Goal: Task Accomplishment & Management: Manage account settings

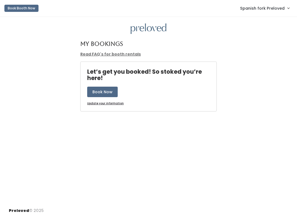
click at [273, 10] on span "Spanish fork Preloved" at bounding box center [262, 8] width 45 height 6
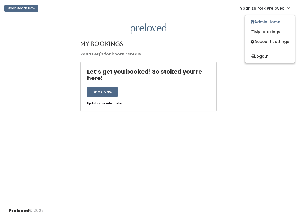
click at [277, 21] on link "Admin Home" at bounding box center [270, 22] width 49 height 10
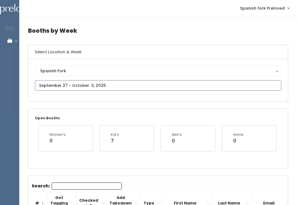
click at [141, 90] on input "text" at bounding box center [158, 85] width 247 height 10
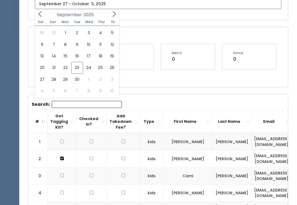
scroll to position [88, 0]
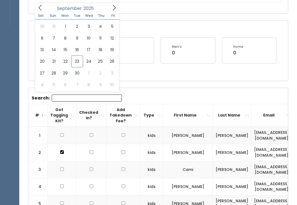
click at [106, 99] on input "Search:" at bounding box center [87, 98] width 70 height 7
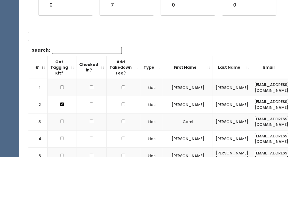
scroll to position [136, 0]
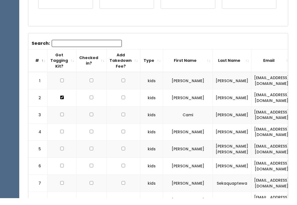
click at [98, 47] on input "Search:" at bounding box center [87, 50] width 70 height 7
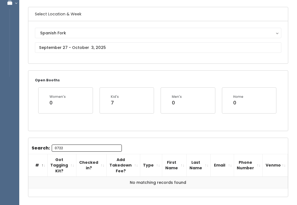
scroll to position [37, 0]
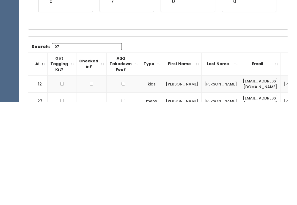
type input "0"
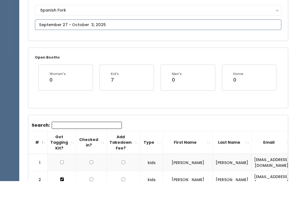
click at [128, 44] on input "text" at bounding box center [158, 49] width 247 height 10
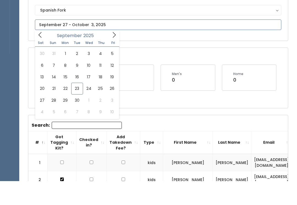
scroll to position [61, 0]
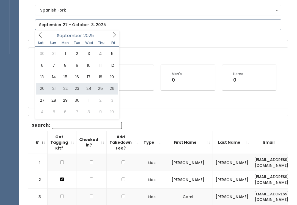
type input "September 20 to September 26"
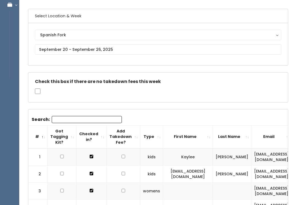
click at [92, 122] on input "Search:" at bounding box center [87, 120] width 70 height 7
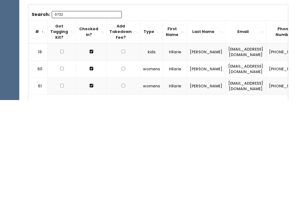
scroll to position [38, 0]
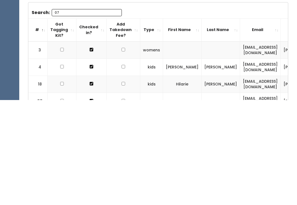
type input "0"
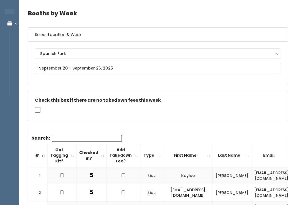
scroll to position [17, 0]
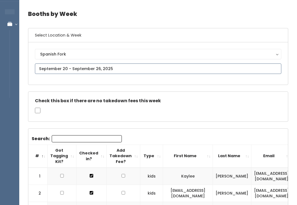
click at [94, 68] on input "text" at bounding box center [158, 69] width 247 height 10
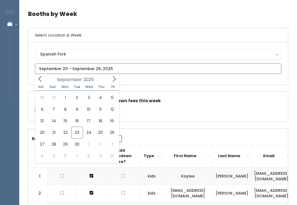
click at [113, 80] on icon at bounding box center [114, 79] width 6 height 6
click at [39, 75] on span at bounding box center [40, 79] width 10 height 9
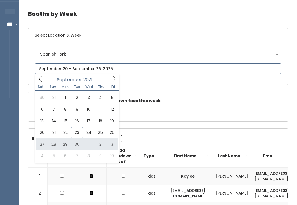
type input "September 27 to October 3"
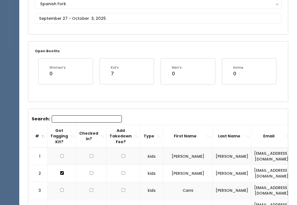
scroll to position [66, 0]
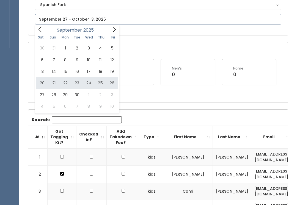
type input "September 20 to September 26"
